Goal: Use online tool/utility: Utilize a website feature to perform a specific function

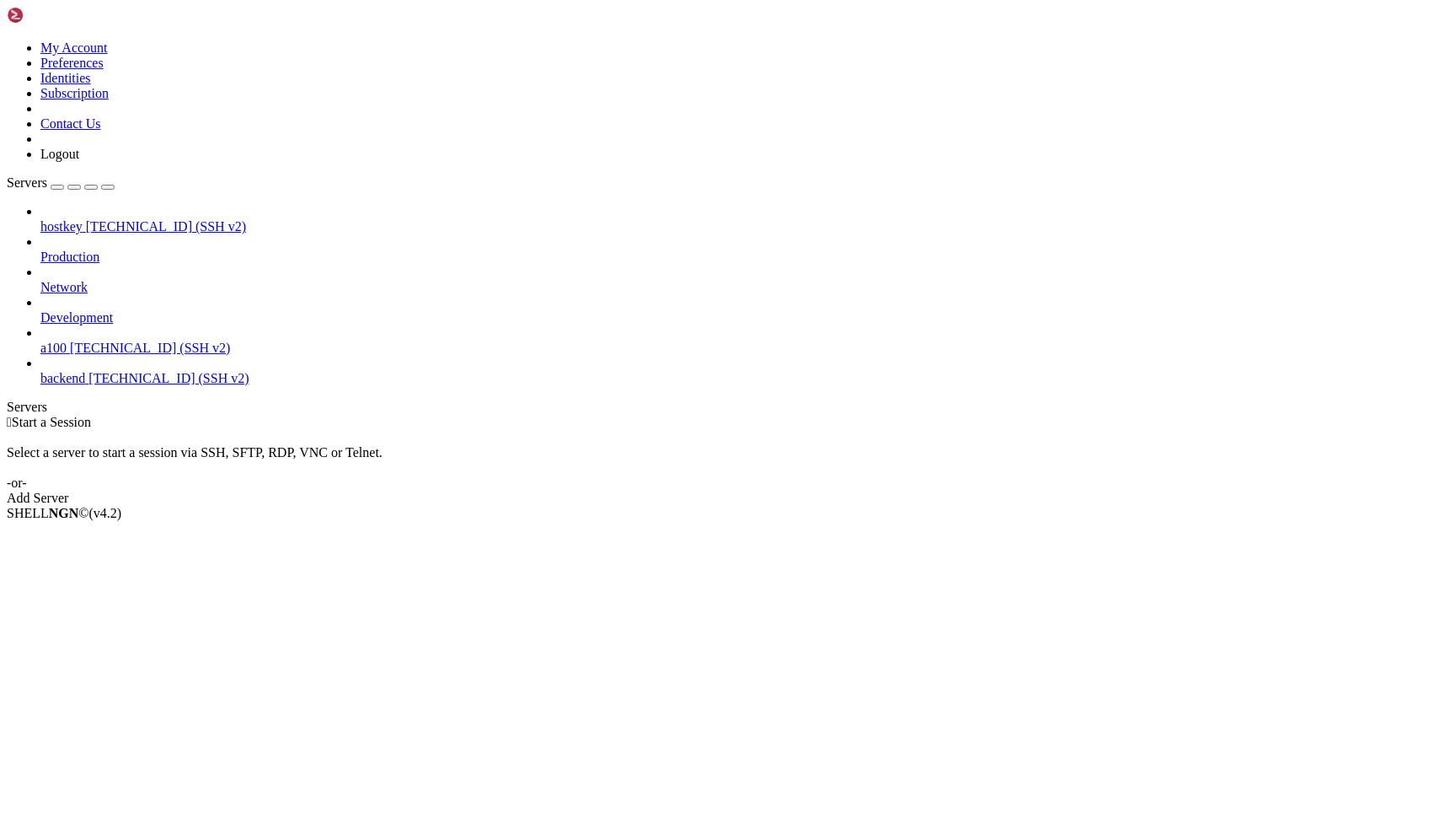
click at [138, 340] on span "[TECHNICAL_ID] (SSH v2)" at bounding box center [150, 347] width 160 height 14
